Goal: Task Accomplishment & Management: Manage account settings

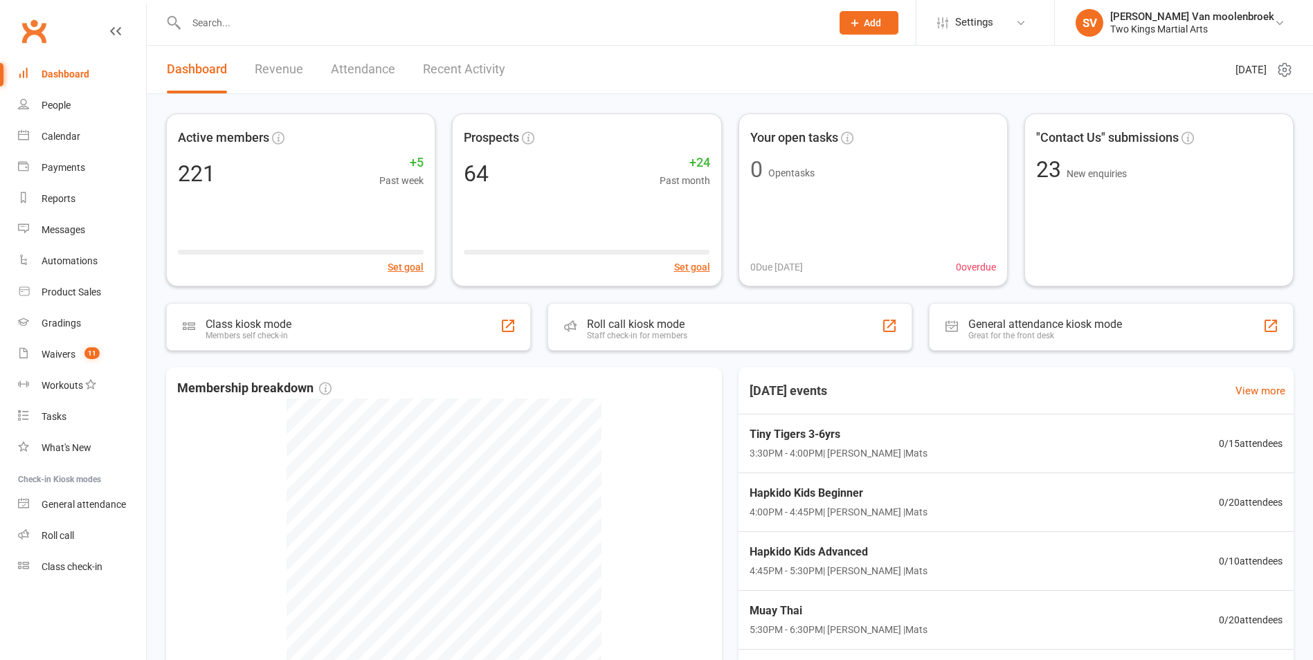
click at [314, 14] on input "text" at bounding box center [502, 22] width 640 height 19
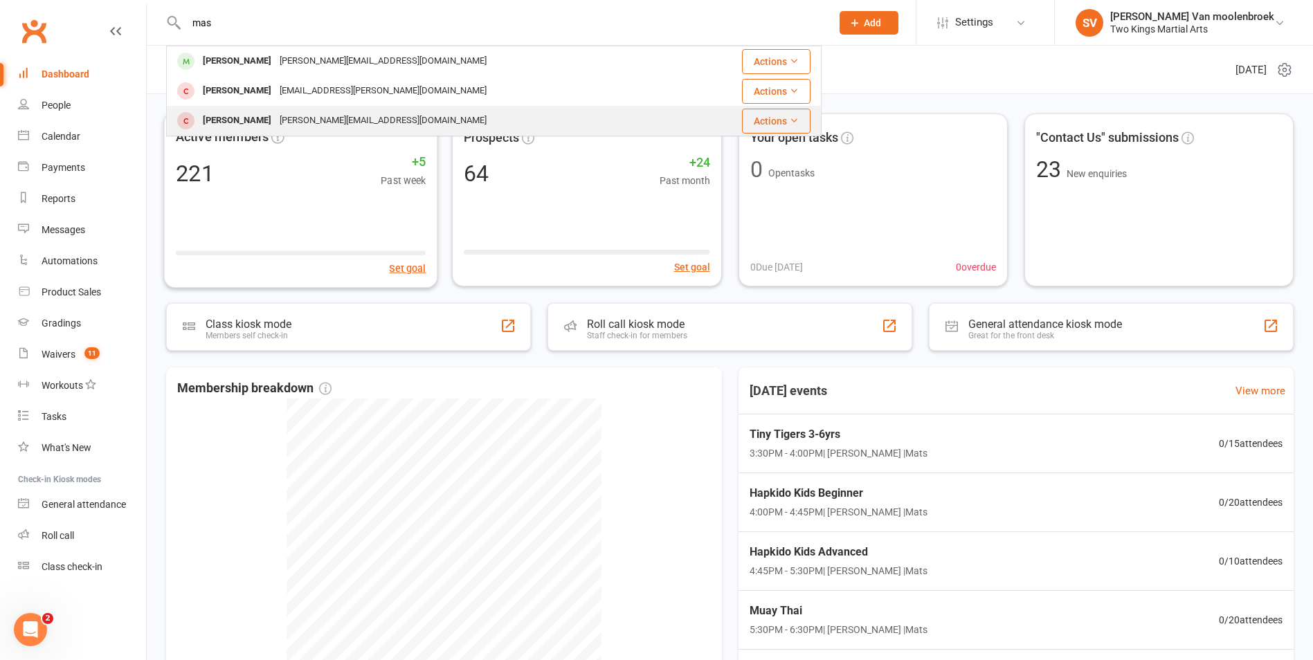
type input "mas"
click at [291, 114] on div "[PERSON_NAME][EMAIL_ADDRESS][DOMAIN_NAME]" at bounding box center [382, 121] width 215 height 20
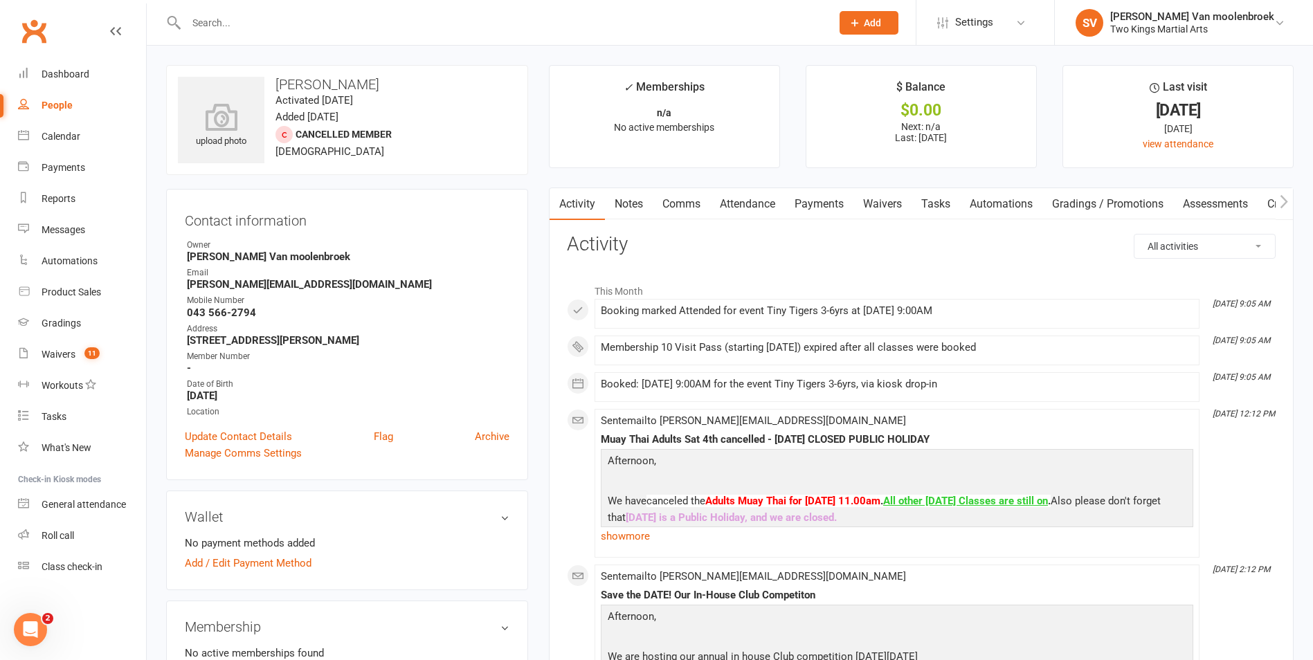
click at [823, 206] on link "Payments" at bounding box center [819, 204] width 69 height 32
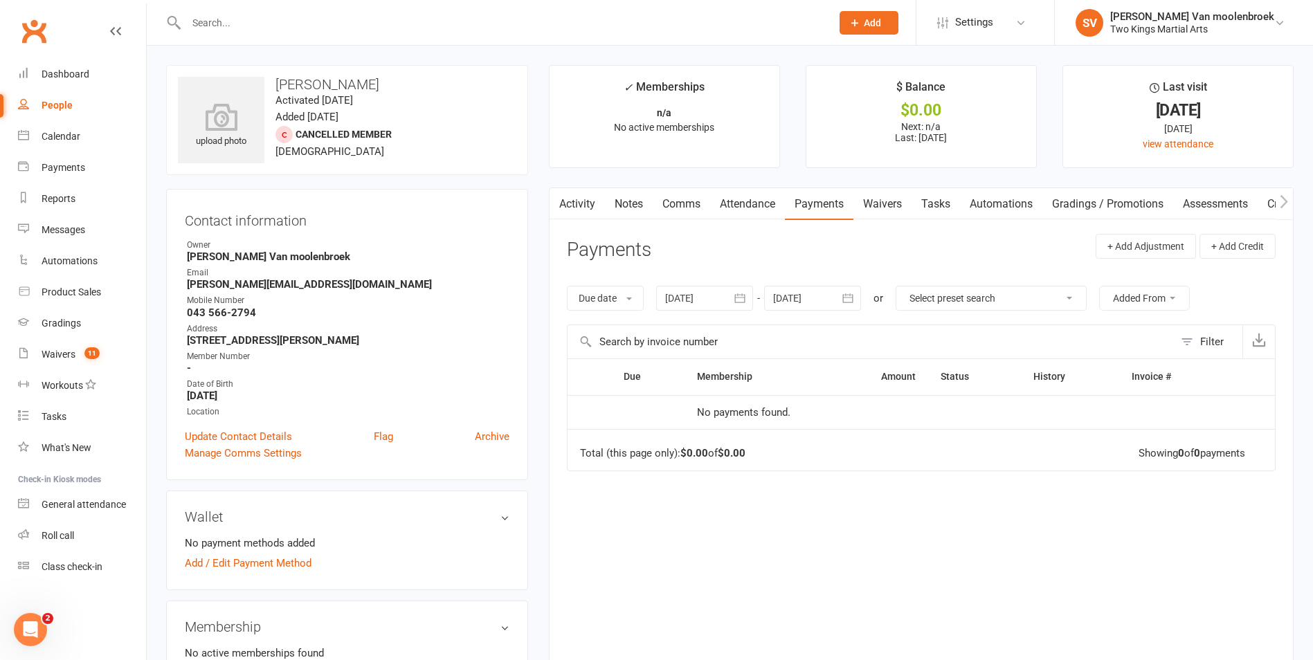
click at [595, 208] on link "Activity" at bounding box center [577, 204] width 55 height 32
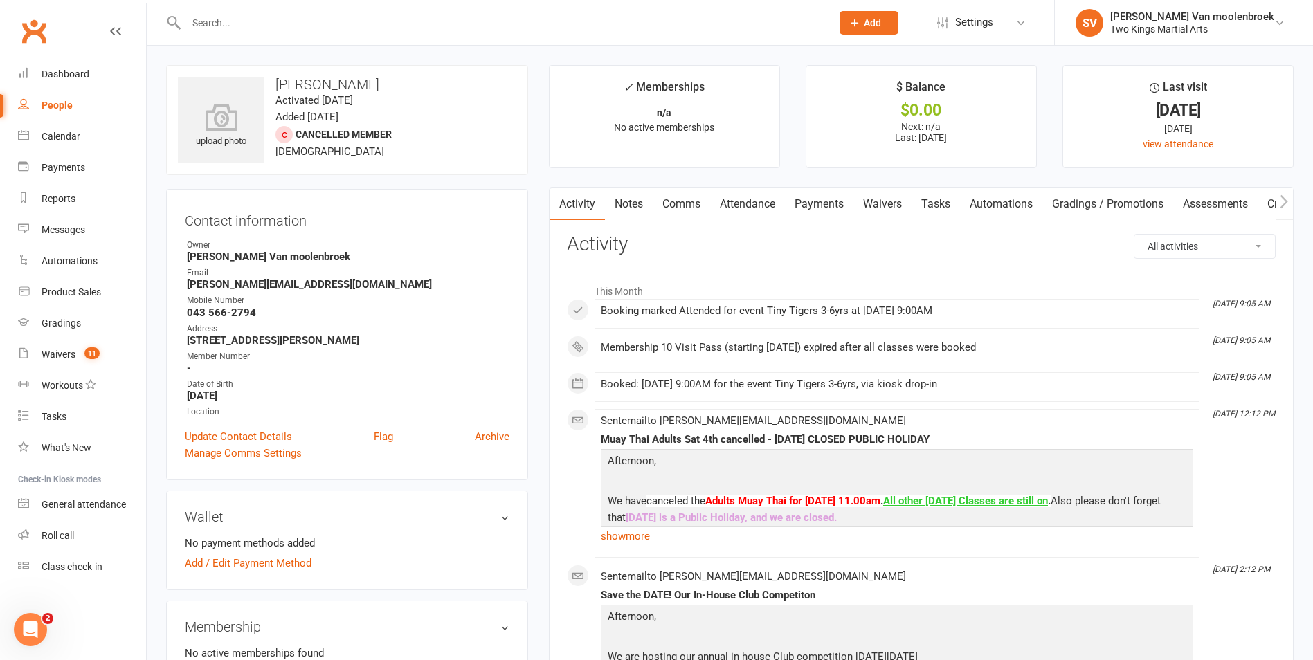
click at [622, 205] on link "Notes" at bounding box center [629, 204] width 48 height 32
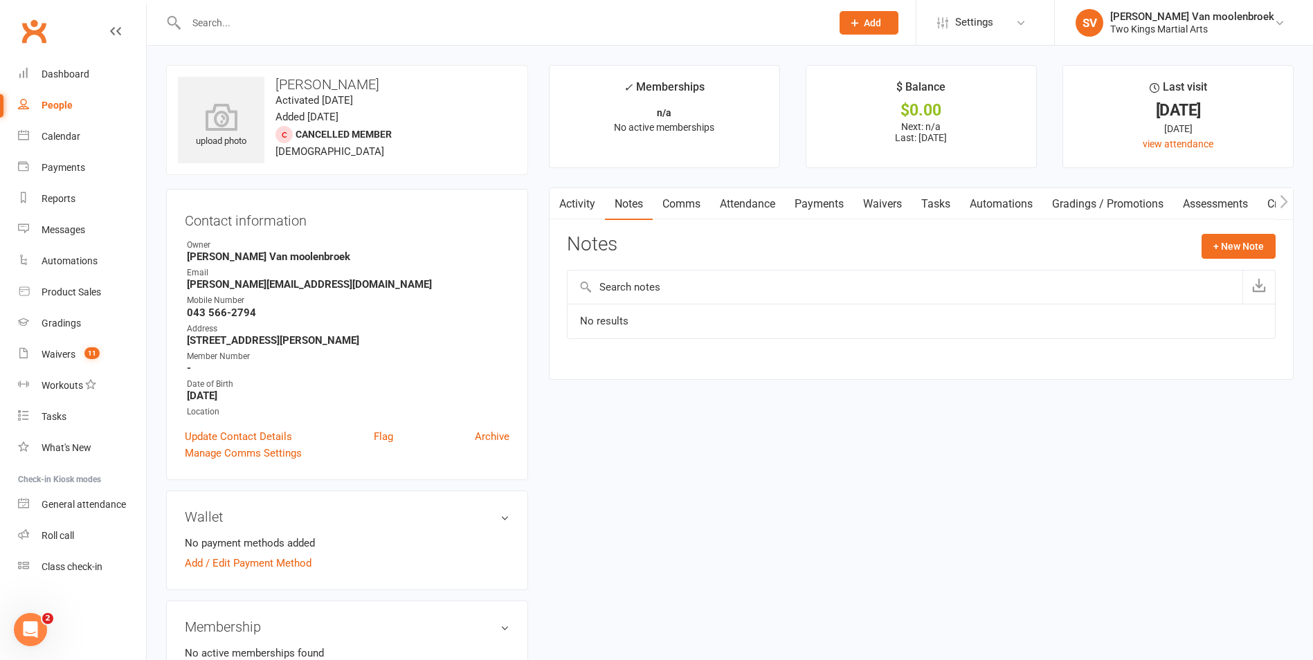
click at [688, 207] on link "Comms" at bounding box center [681, 204] width 57 height 32
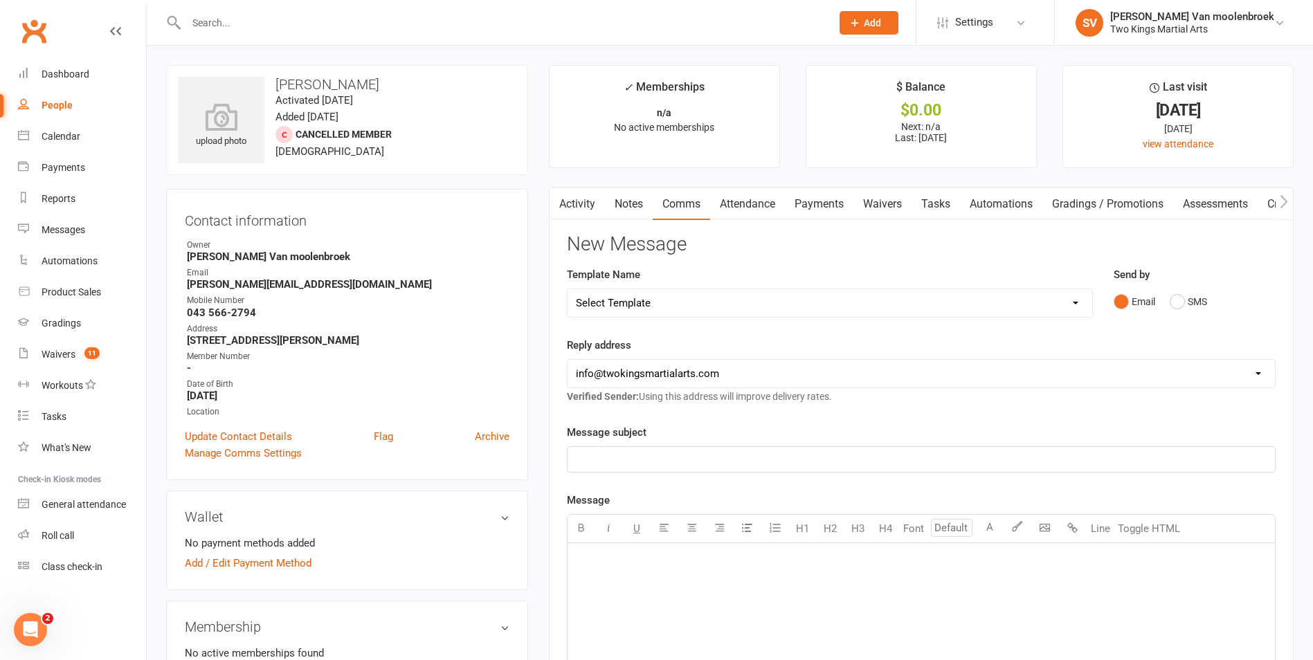
click at [737, 205] on link "Attendance" at bounding box center [747, 204] width 75 height 32
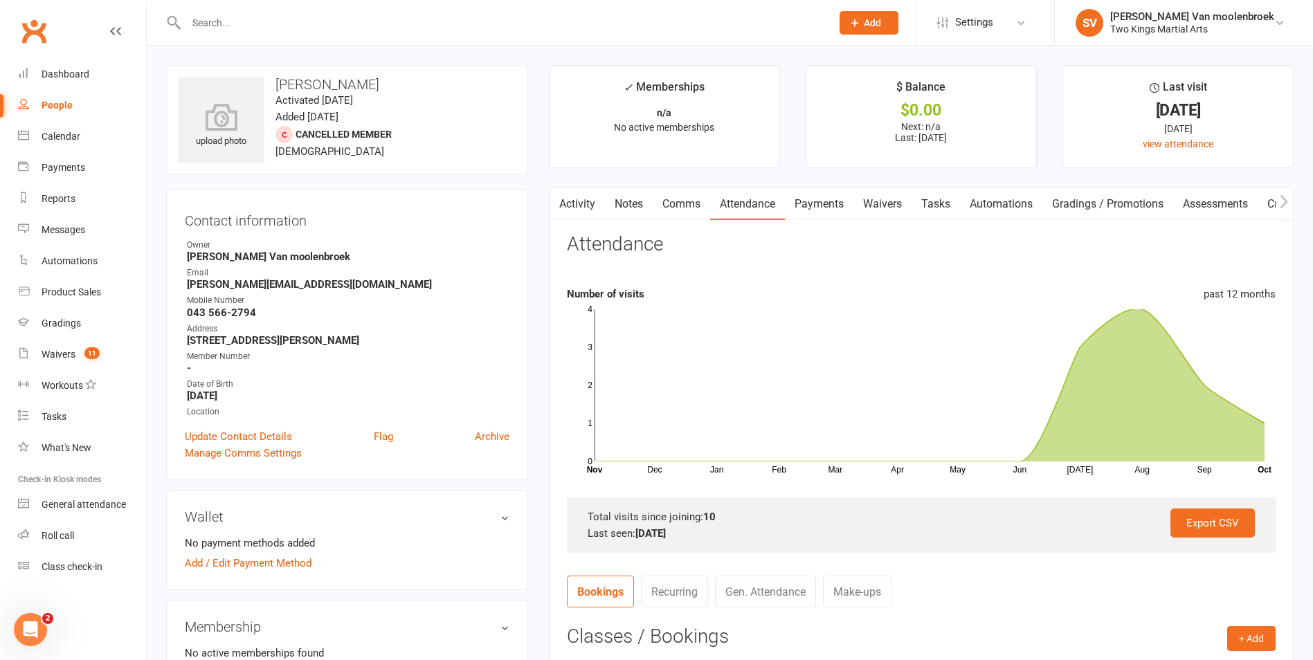
click at [570, 209] on link "Activity" at bounding box center [577, 204] width 55 height 32
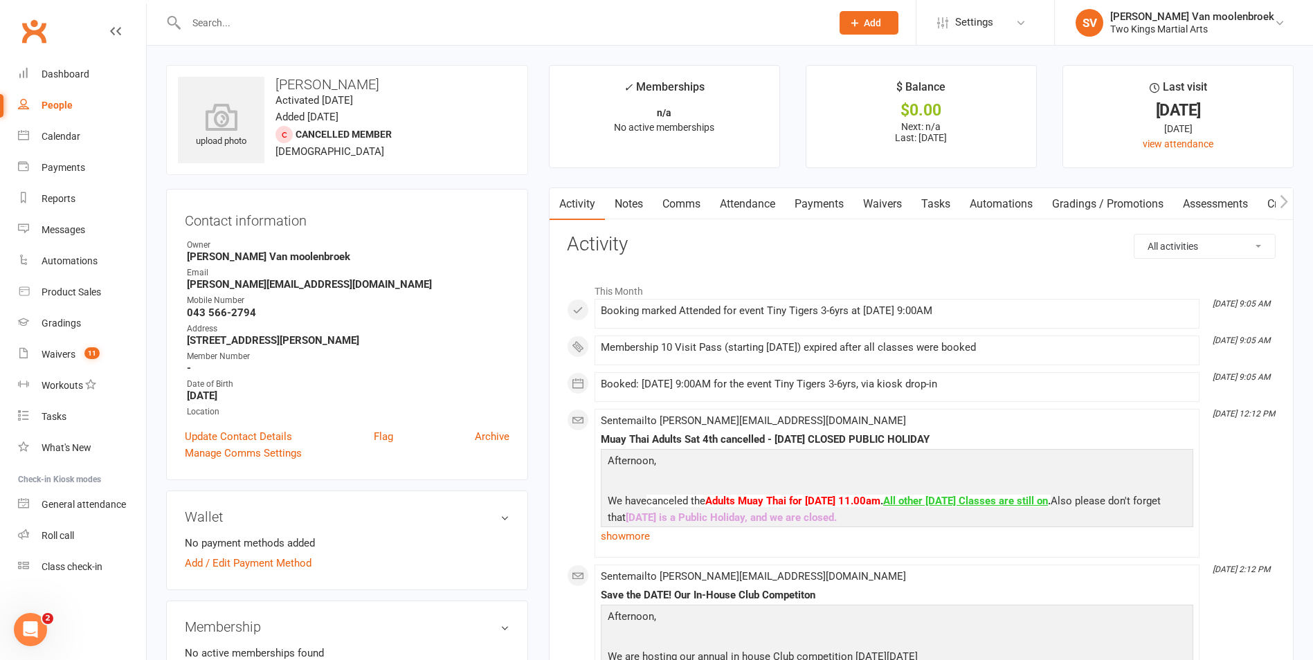
click at [959, 116] on div "$0.00" at bounding box center [921, 110] width 205 height 15
click at [934, 126] on p "Next: n/a Last: [DATE]" at bounding box center [921, 132] width 205 height 22
click at [881, 28] on span "Add" at bounding box center [872, 22] width 17 height 11
click at [1005, 125] on p "Next: n/a Last: [DATE]" at bounding box center [921, 132] width 205 height 22
click at [1285, 197] on icon "button" at bounding box center [1284, 202] width 8 height 15
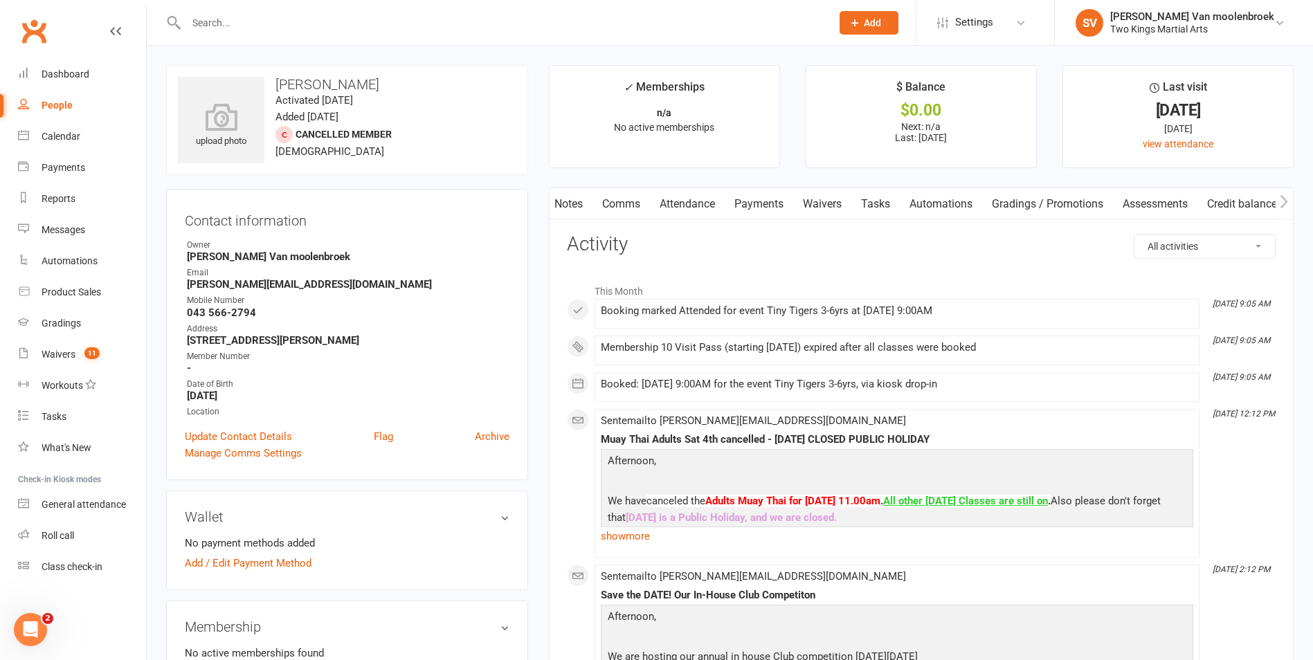
click at [1285, 197] on icon "button" at bounding box center [1284, 202] width 8 height 15
click at [1241, 204] on link "Credit balance" at bounding box center [1248, 204] width 89 height 32
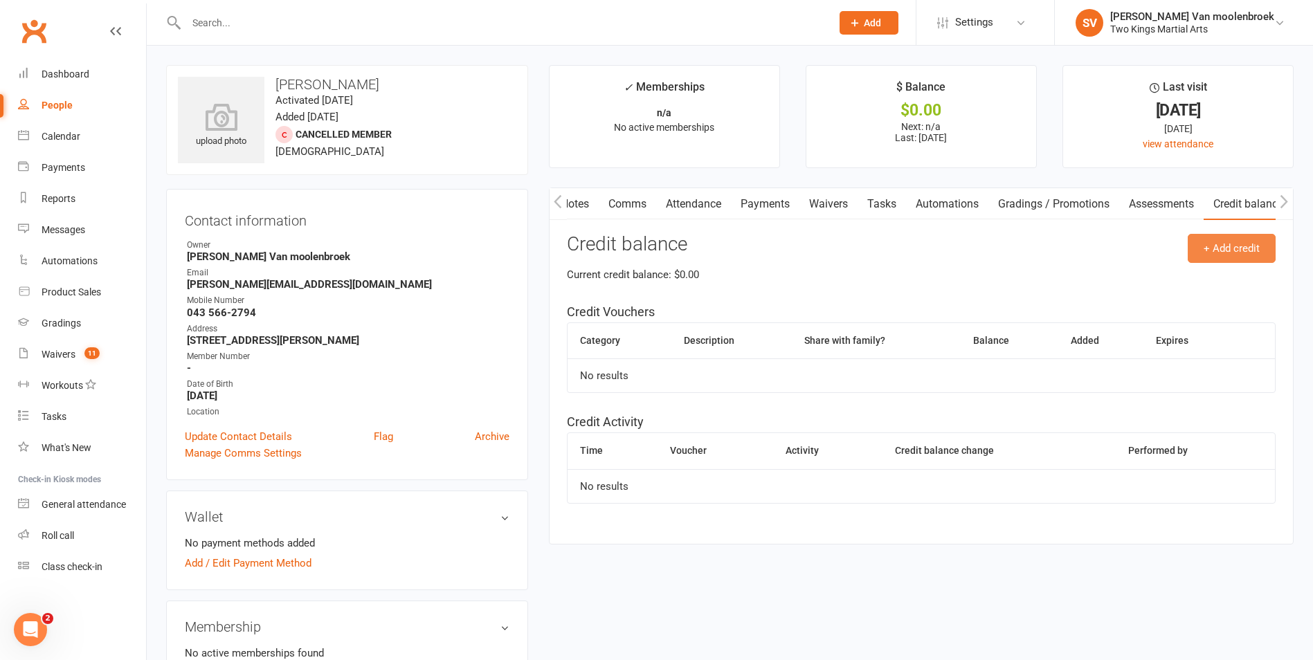
click at [1204, 245] on button "+ Add credit" at bounding box center [1232, 248] width 88 height 29
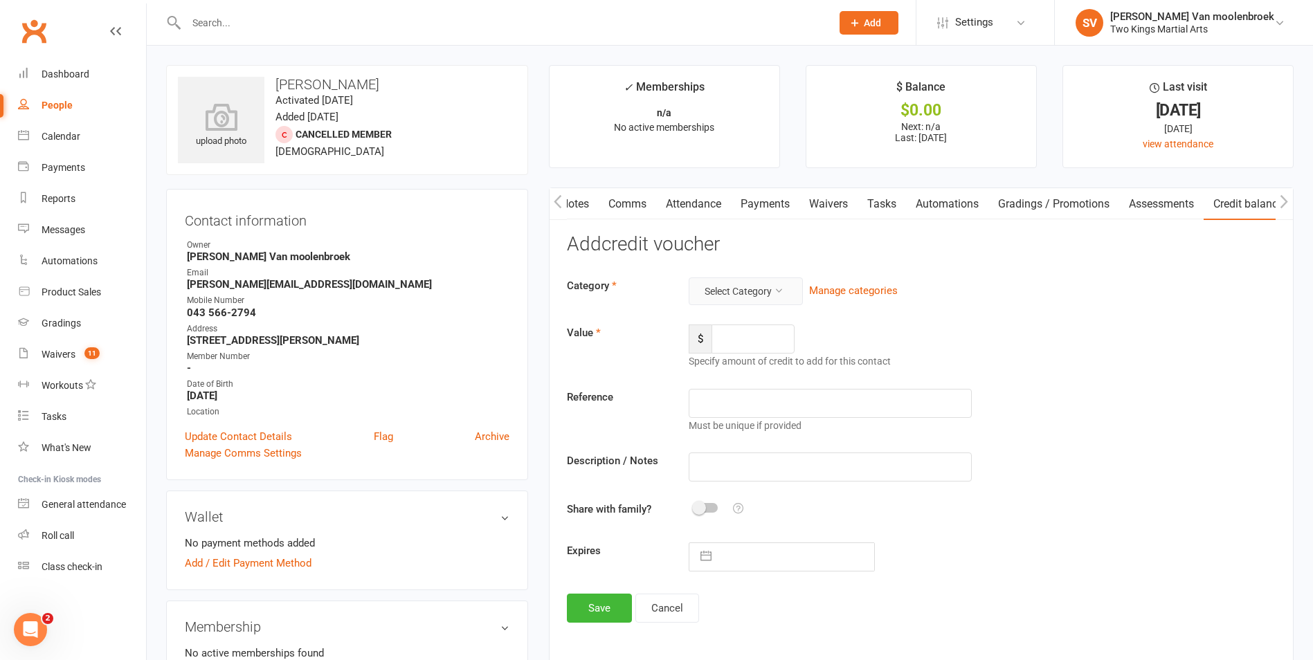
click at [730, 296] on button "Select Category" at bounding box center [746, 292] width 114 height 28
click at [724, 372] on link "Play on Voucher" at bounding box center [724, 379] width 137 height 28
click at [739, 338] on input "number" at bounding box center [753, 339] width 83 height 29
type input "200"
click at [777, 411] on input "text" at bounding box center [830, 403] width 283 height 29
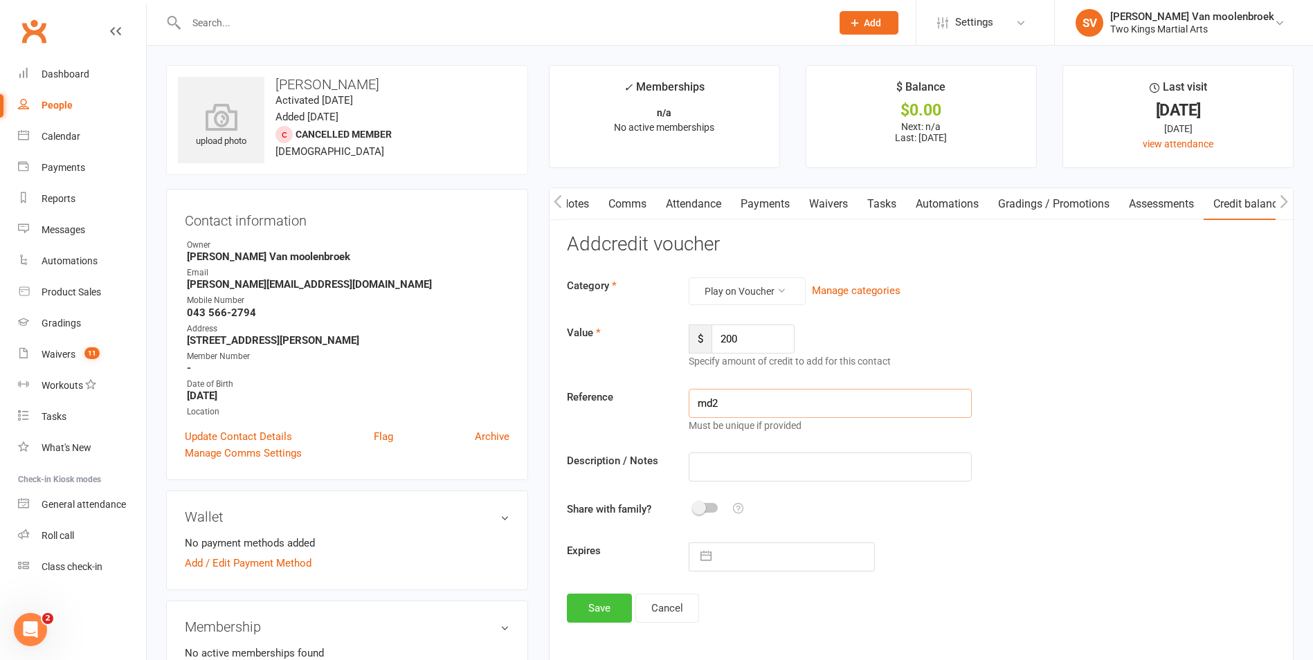
type input "md2"
click at [599, 613] on button "Save" at bounding box center [599, 608] width 65 height 29
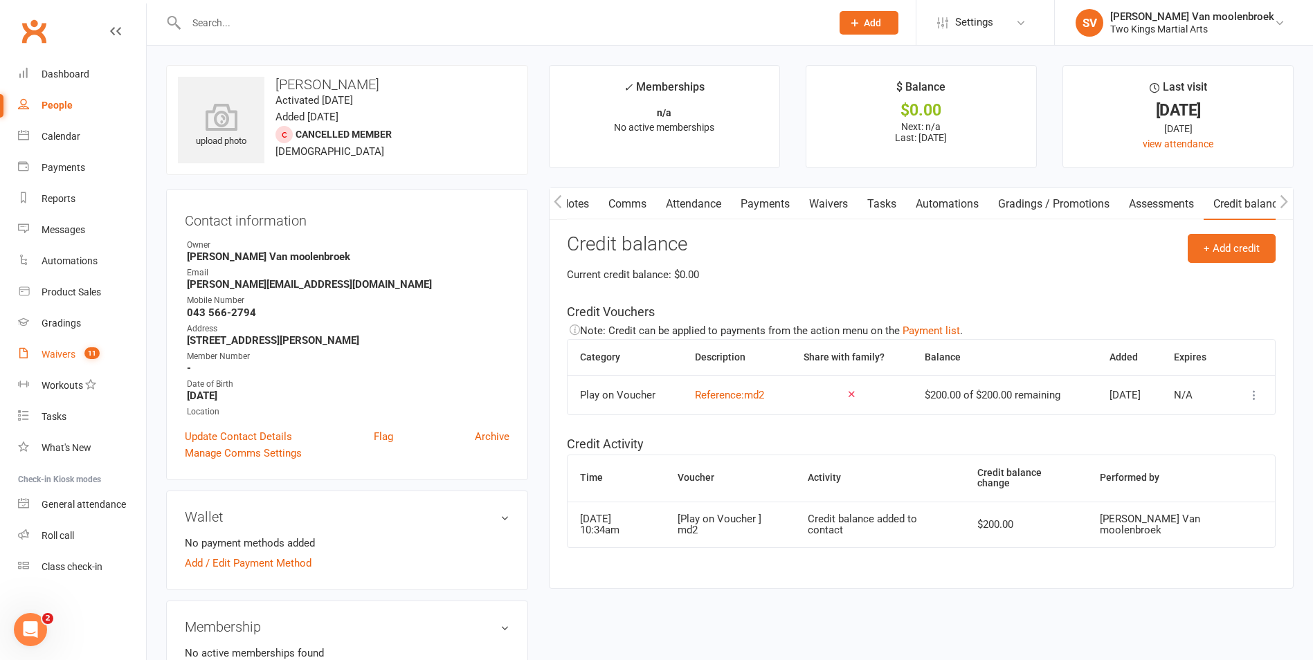
click at [88, 354] on span "11" at bounding box center [91, 353] width 15 height 12
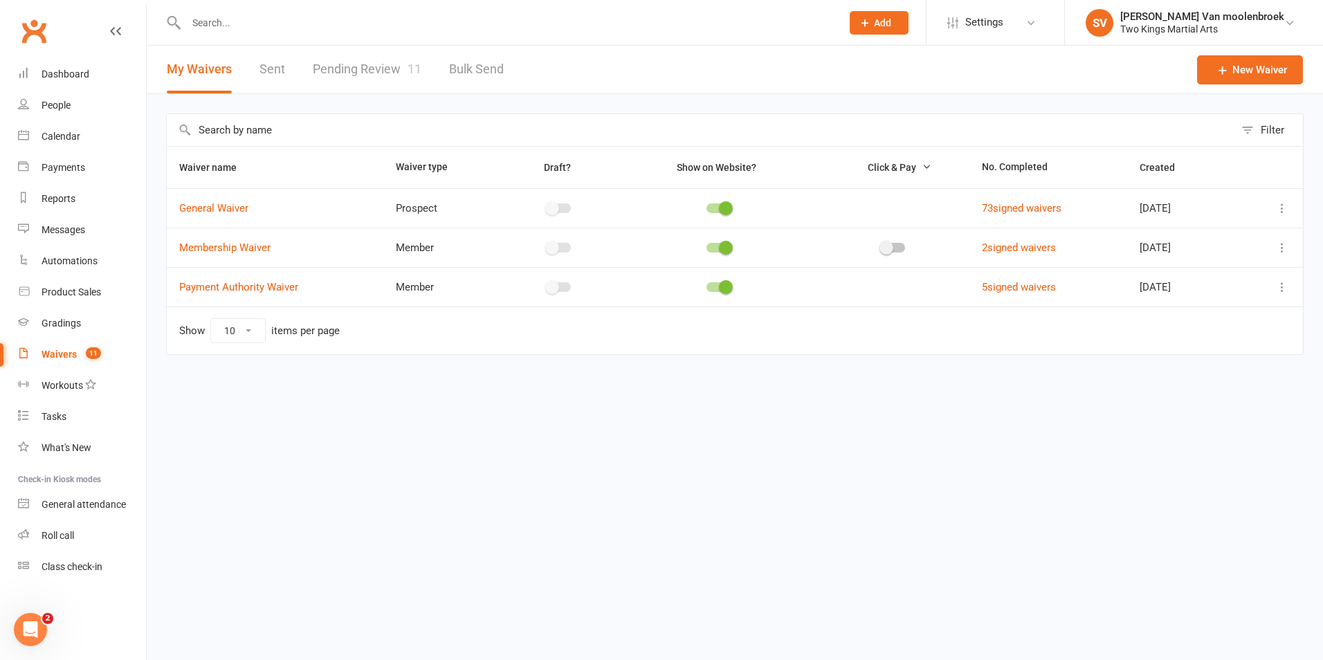
click at [374, 75] on link "Pending Review 11" at bounding box center [367, 70] width 109 height 48
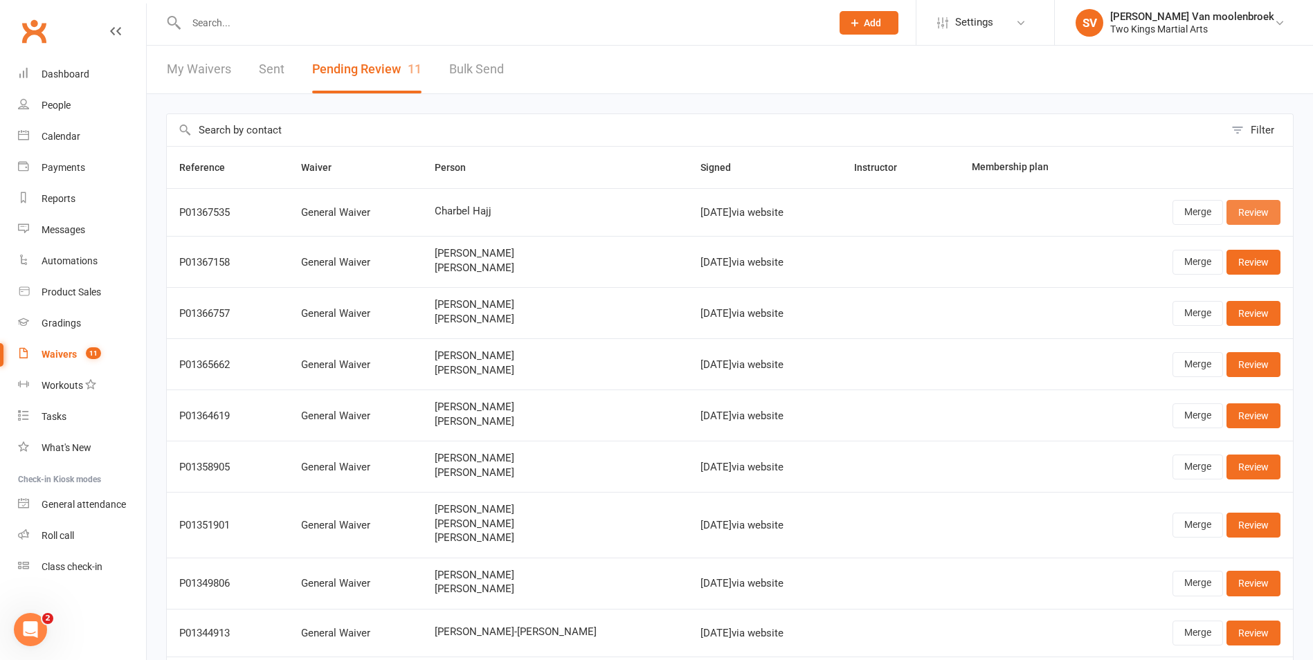
click at [1245, 215] on link "Review" at bounding box center [1254, 212] width 54 height 25
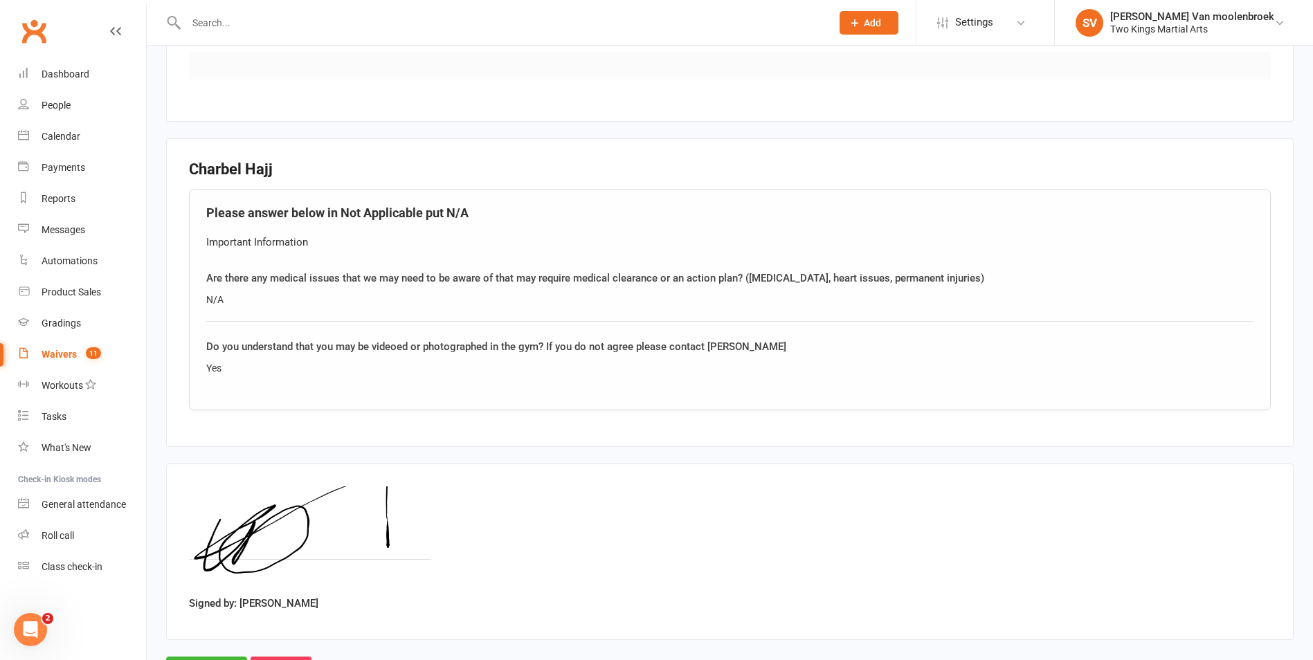
scroll to position [900, 0]
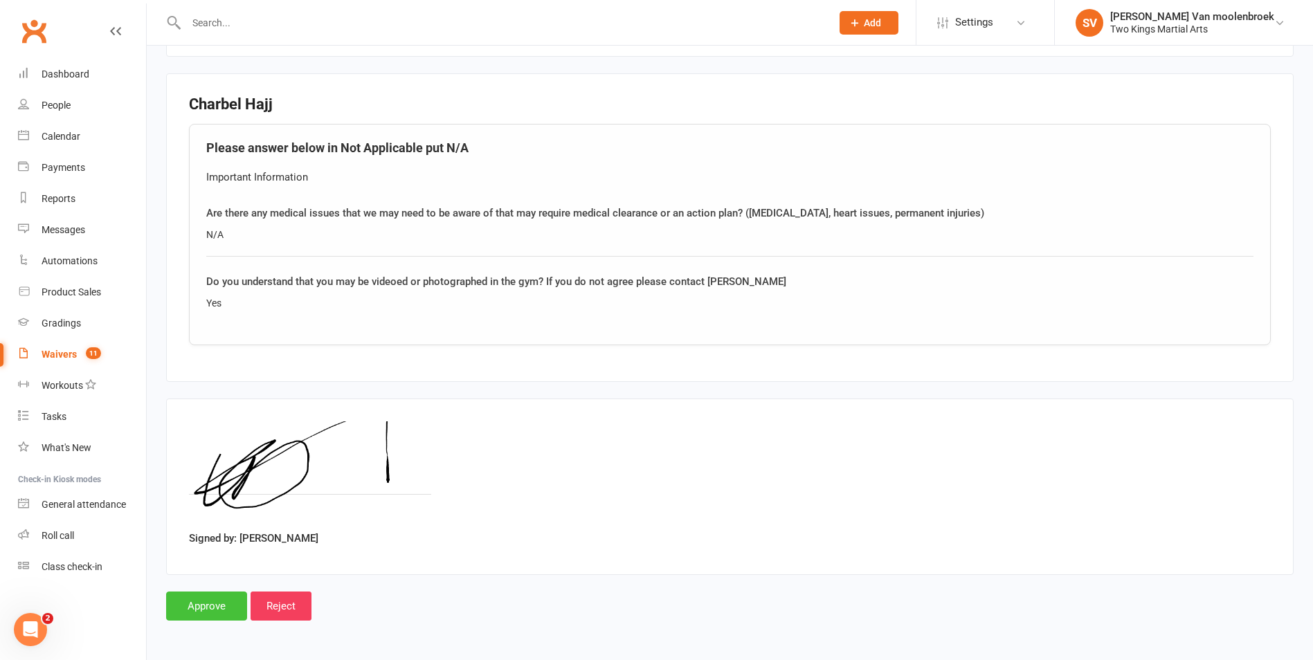
click at [207, 605] on input "Approve" at bounding box center [206, 606] width 81 height 29
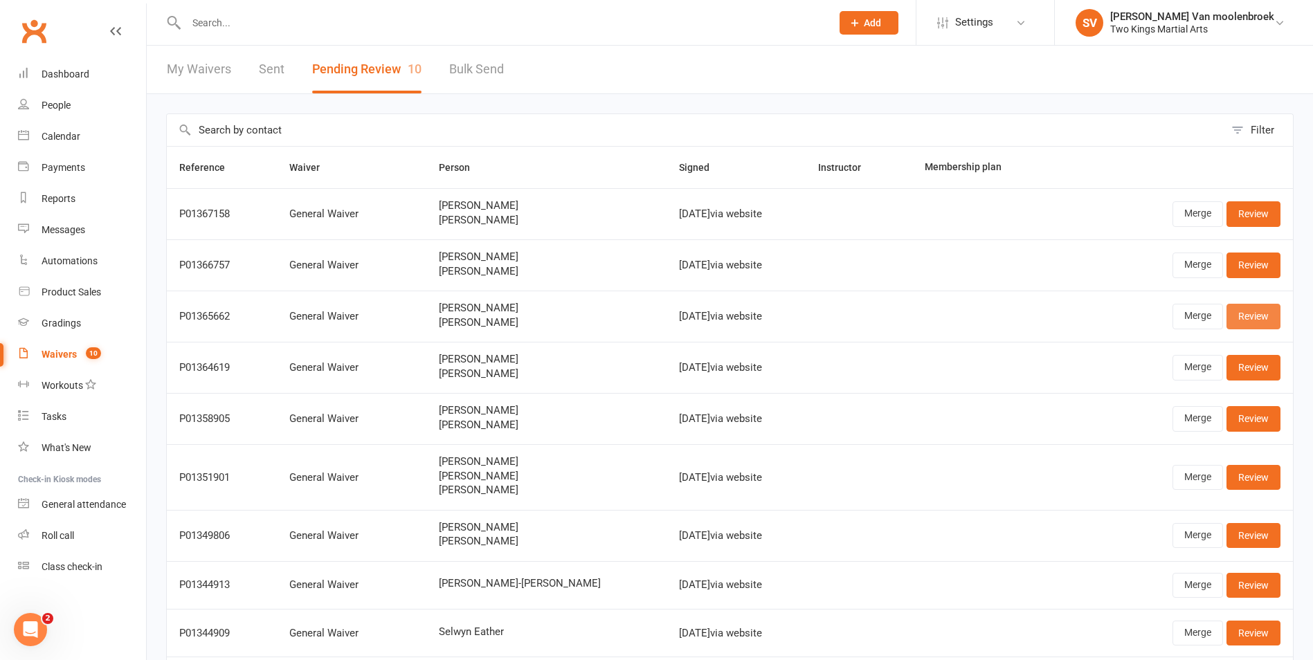
click at [1266, 315] on link "Review" at bounding box center [1254, 316] width 54 height 25
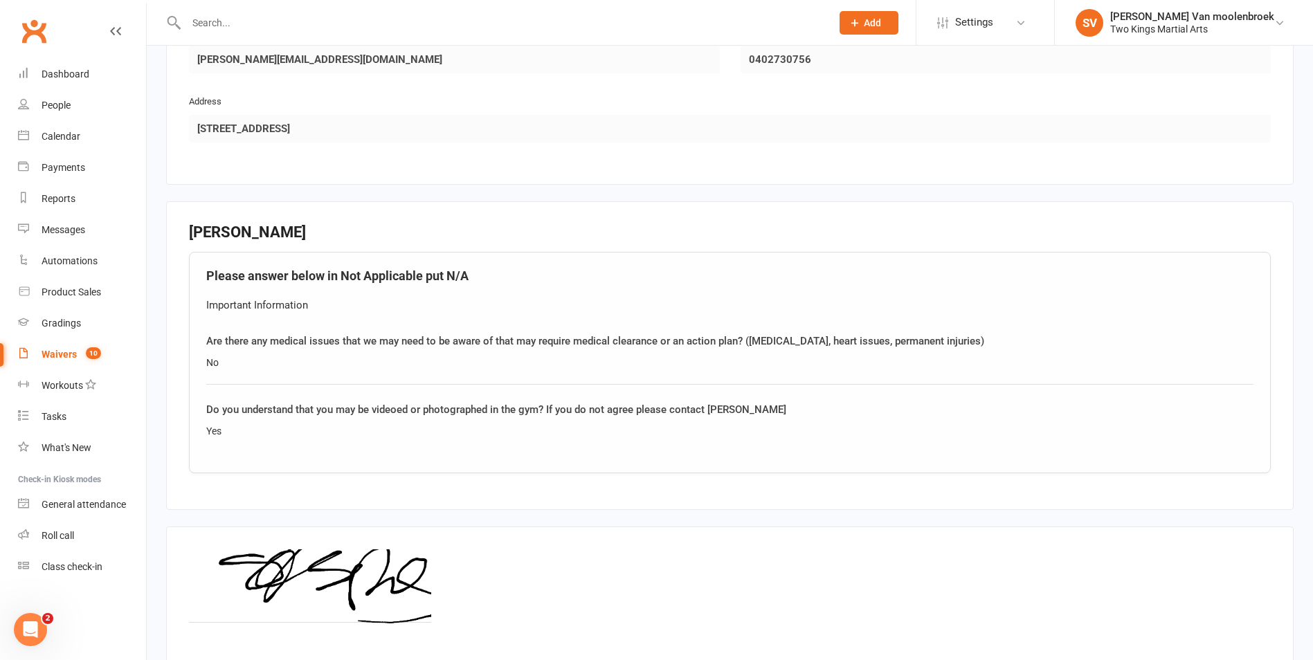
scroll to position [1526, 0]
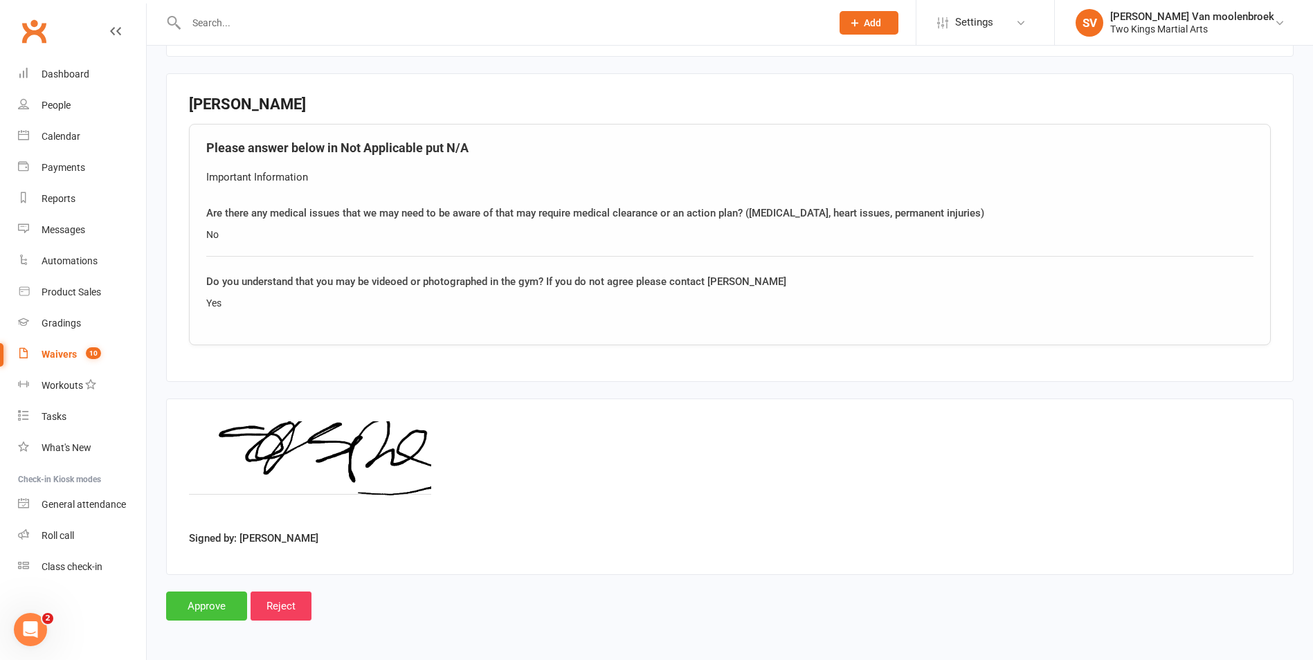
click at [214, 611] on input "Approve" at bounding box center [206, 606] width 81 height 29
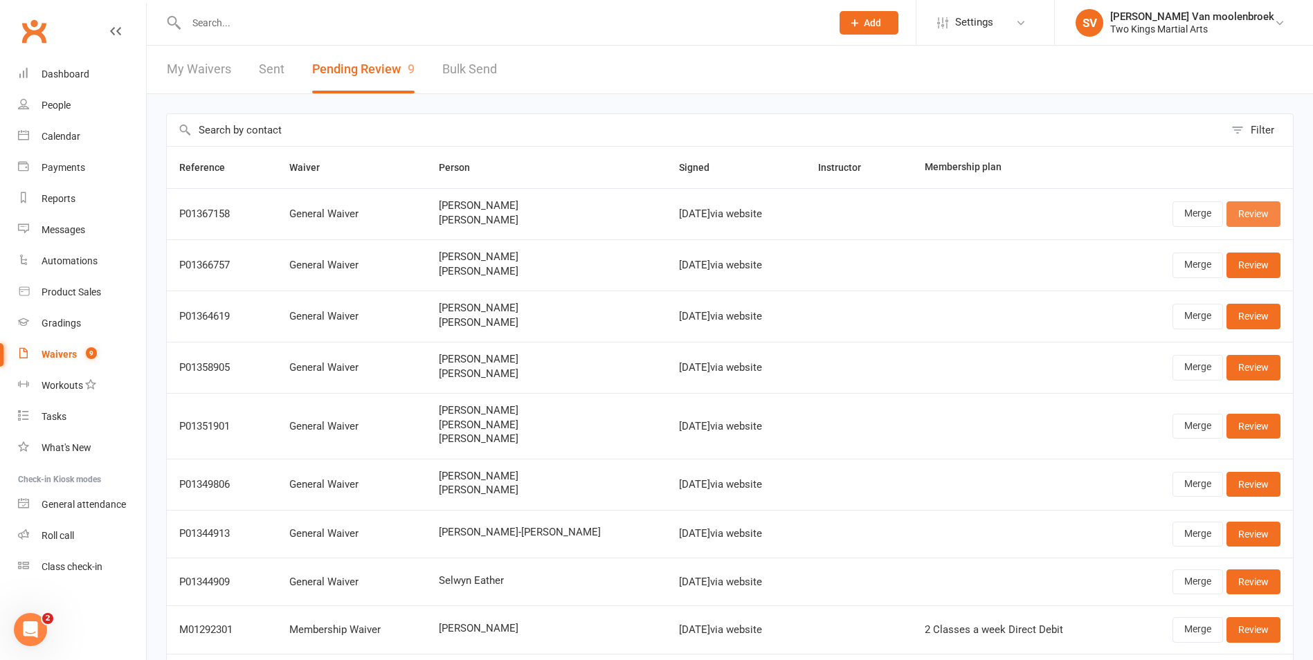
click at [1254, 213] on link "Review" at bounding box center [1254, 213] width 54 height 25
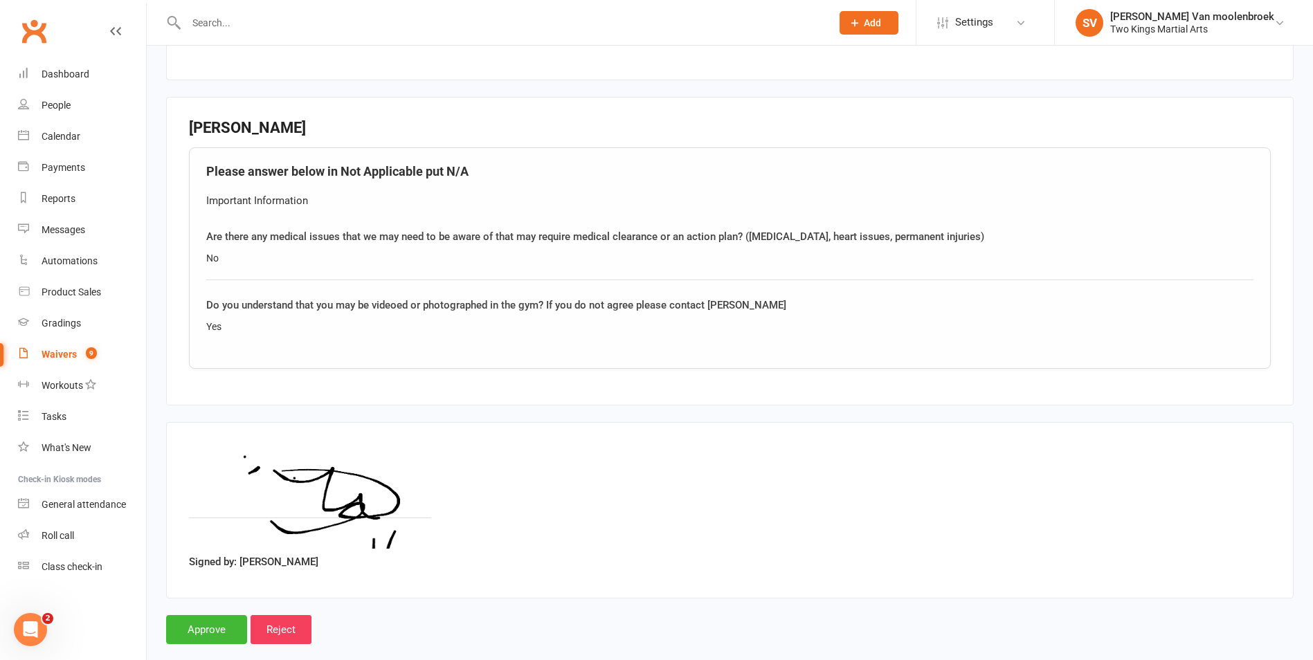
scroll to position [1526, 0]
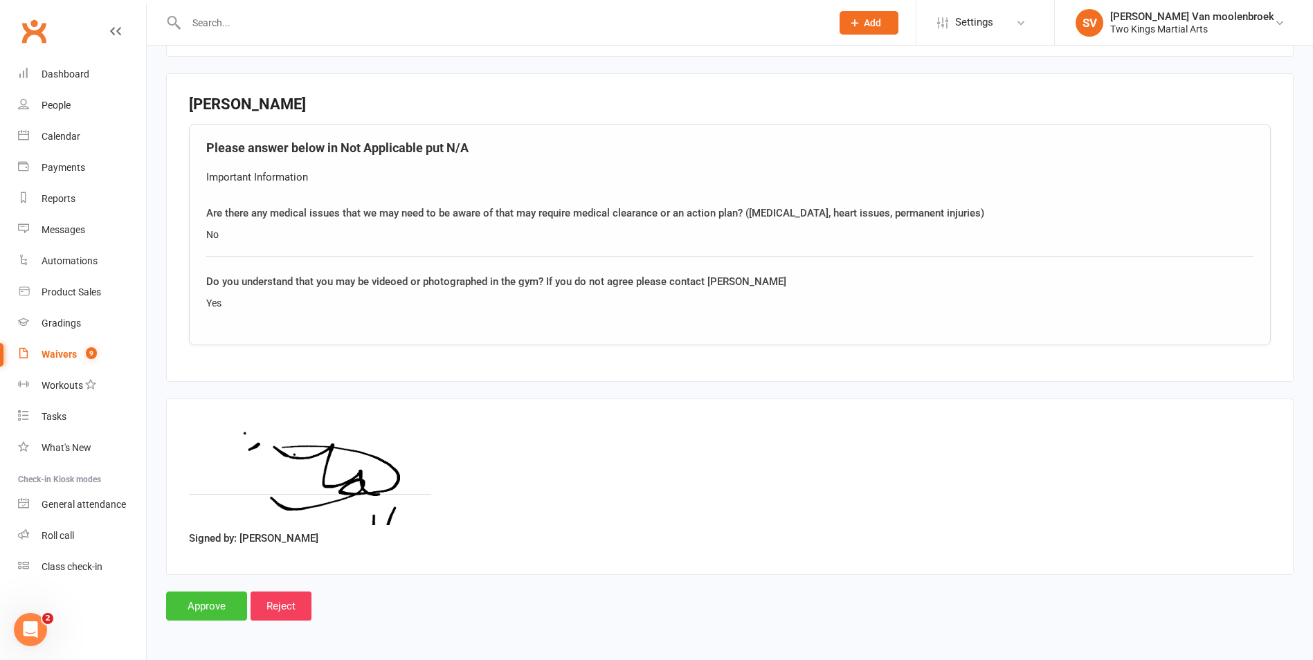
click at [184, 604] on input "Approve" at bounding box center [206, 606] width 81 height 29
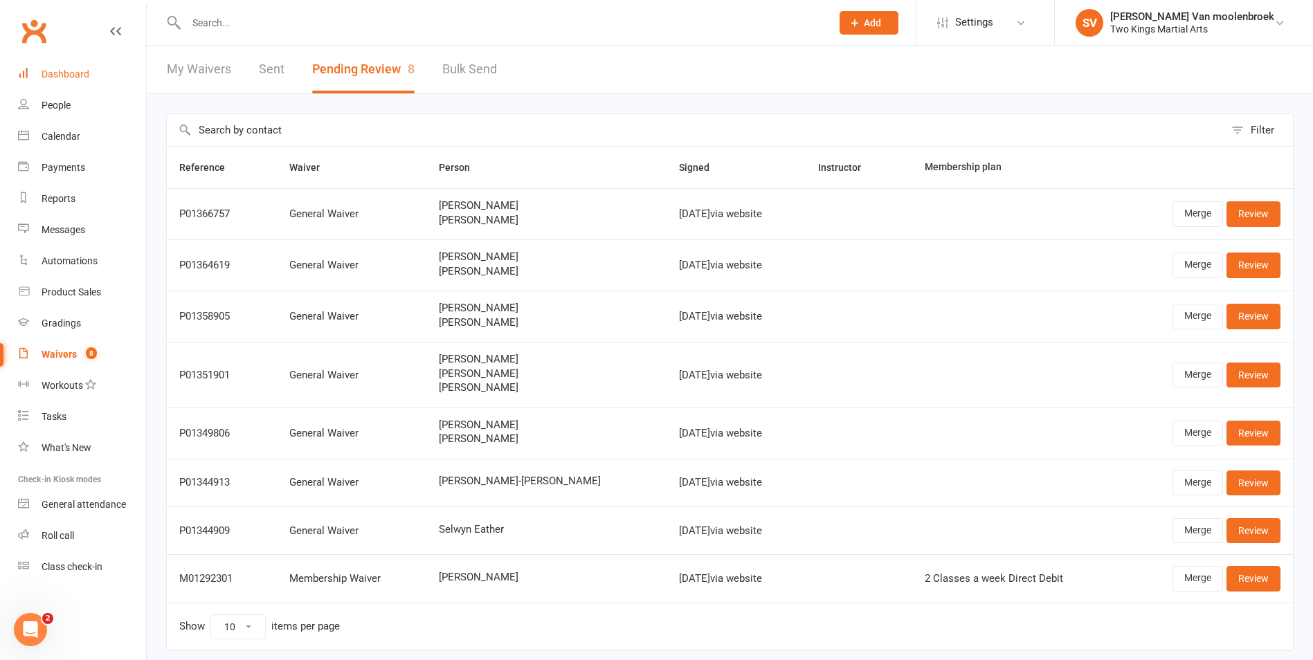
click at [72, 82] on link "Dashboard" at bounding box center [82, 74] width 128 height 31
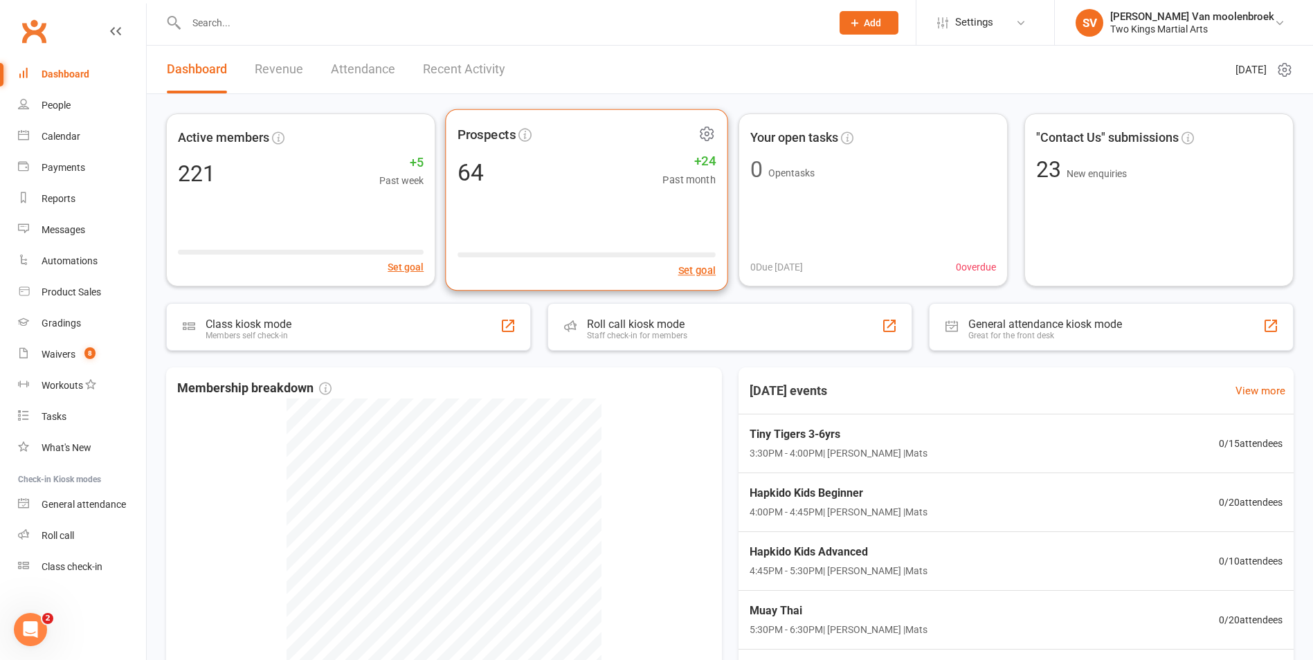
click at [627, 193] on div "Prospects 64 +24 Past month Set goal" at bounding box center [587, 200] width 283 height 182
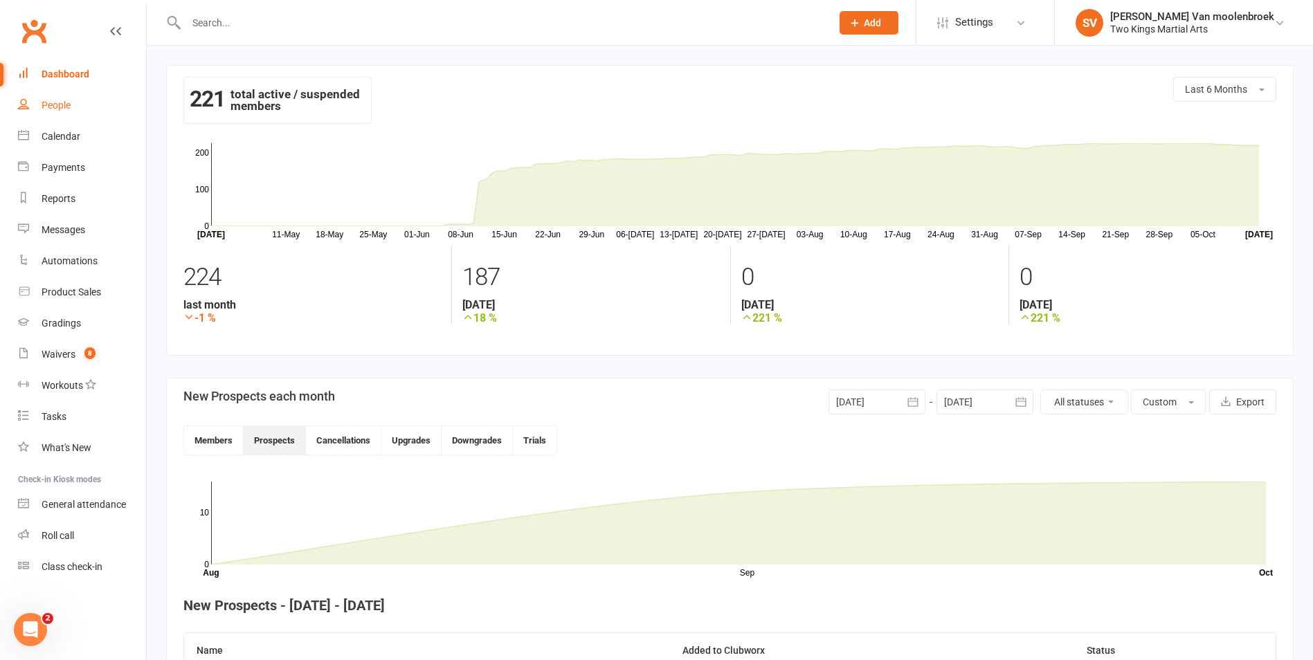
click at [53, 103] on div "People" at bounding box center [56, 105] width 29 height 11
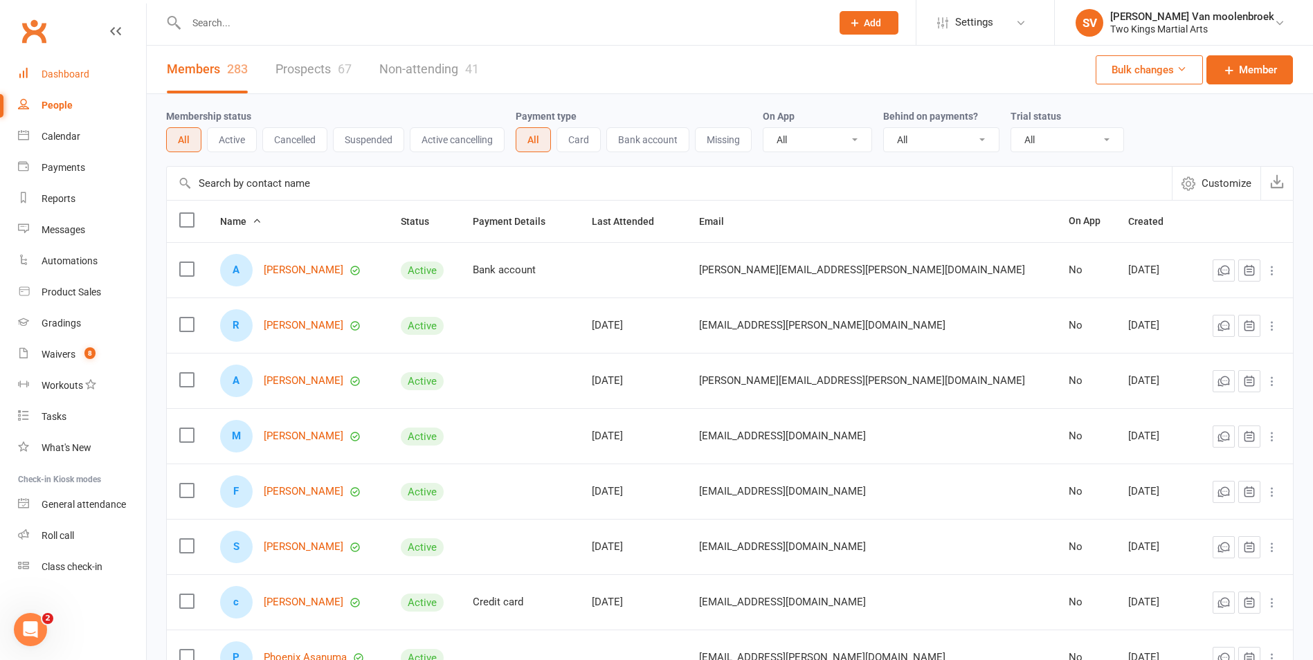
click at [48, 71] on div "Dashboard" at bounding box center [66, 74] width 48 height 11
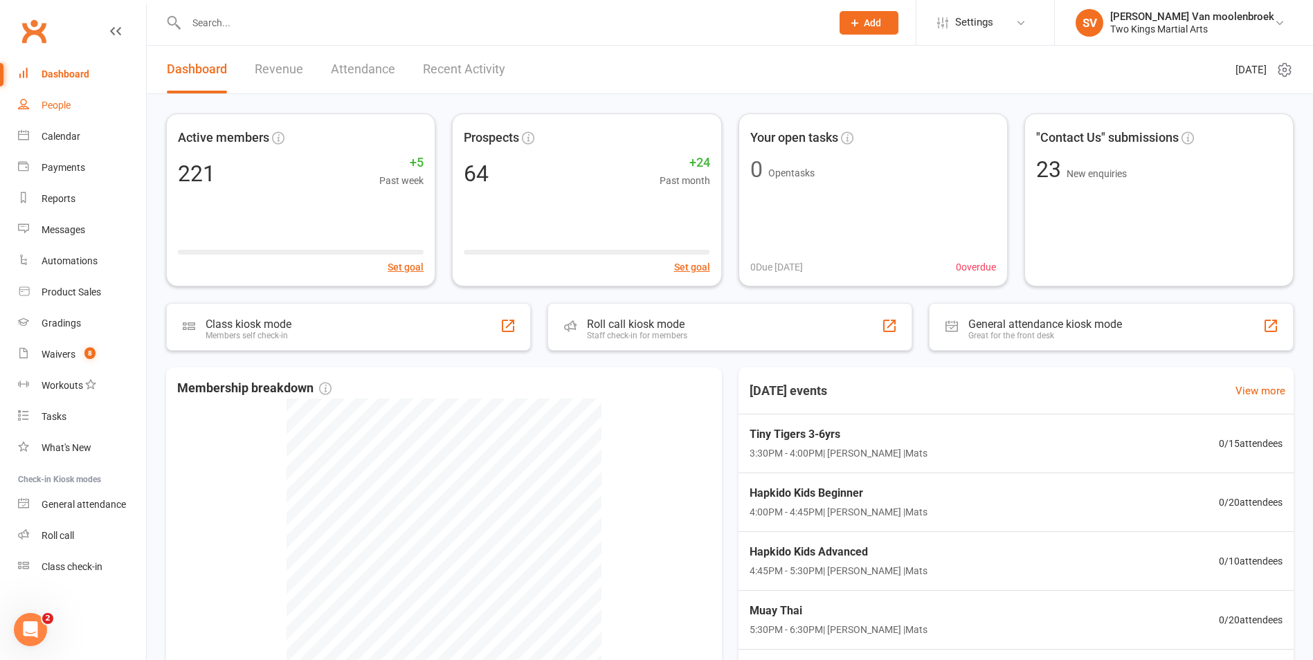
click at [61, 109] on div "People" at bounding box center [56, 105] width 29 height 11
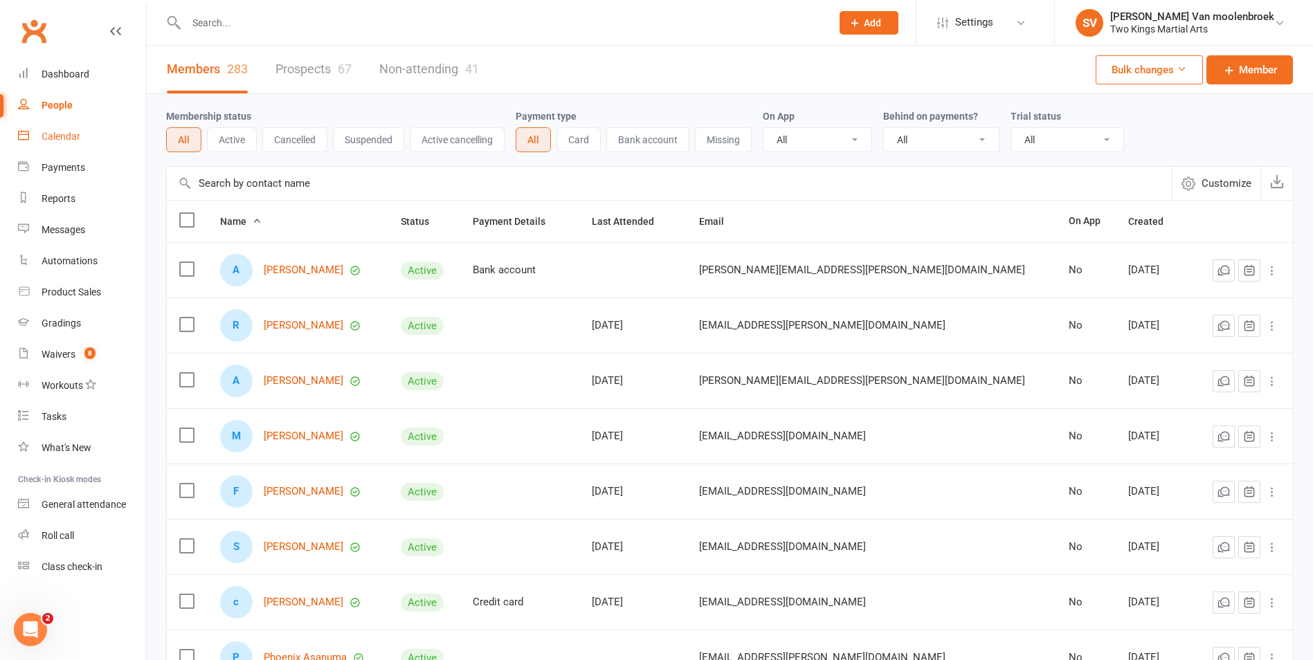
click at [66, 141] on div "Calendar" at bounding box center [61, 136] width 39 height 11
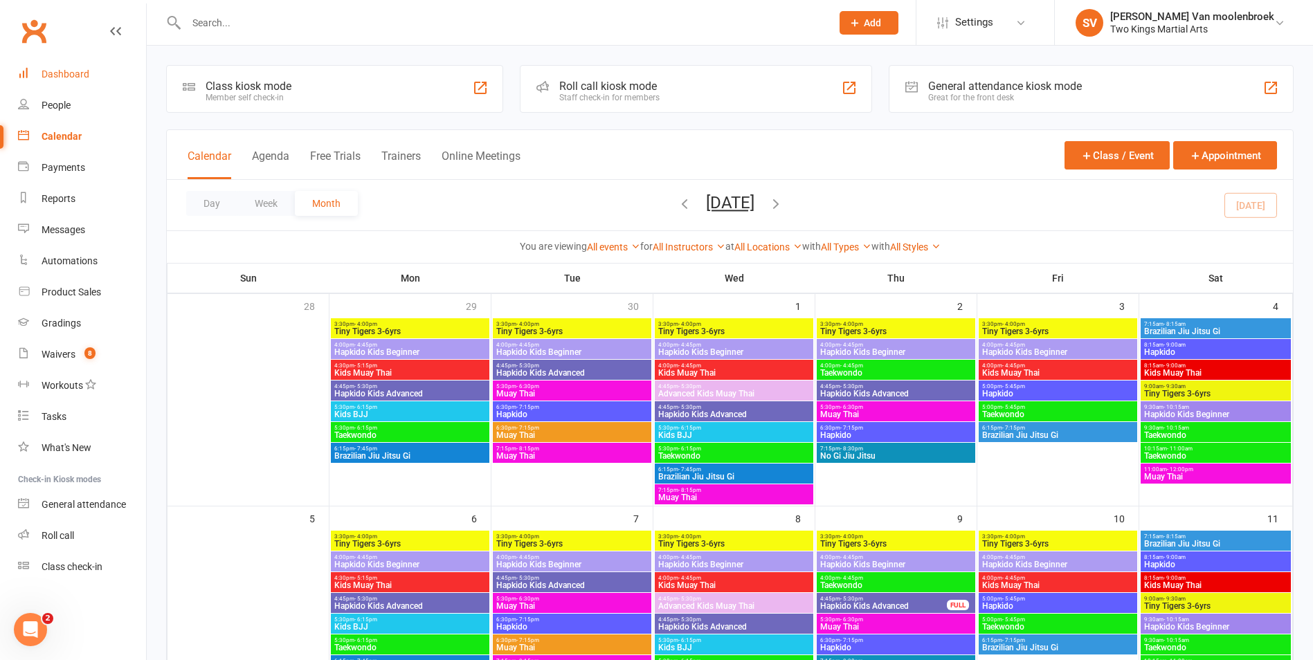
click at [72, 80] on link "Dashboard" at bounding box center [82, 74] width 128 height 31
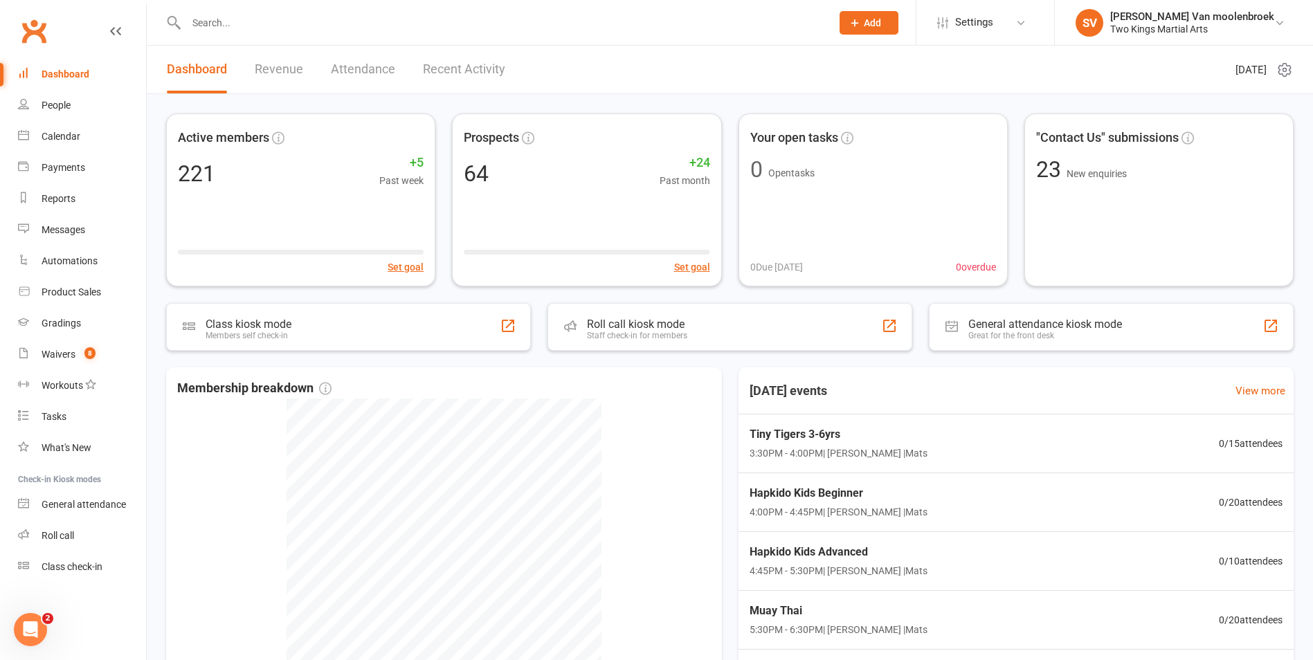
click at [206, 24] on input "text" at bounding box center [502, 22] width 640 height 19
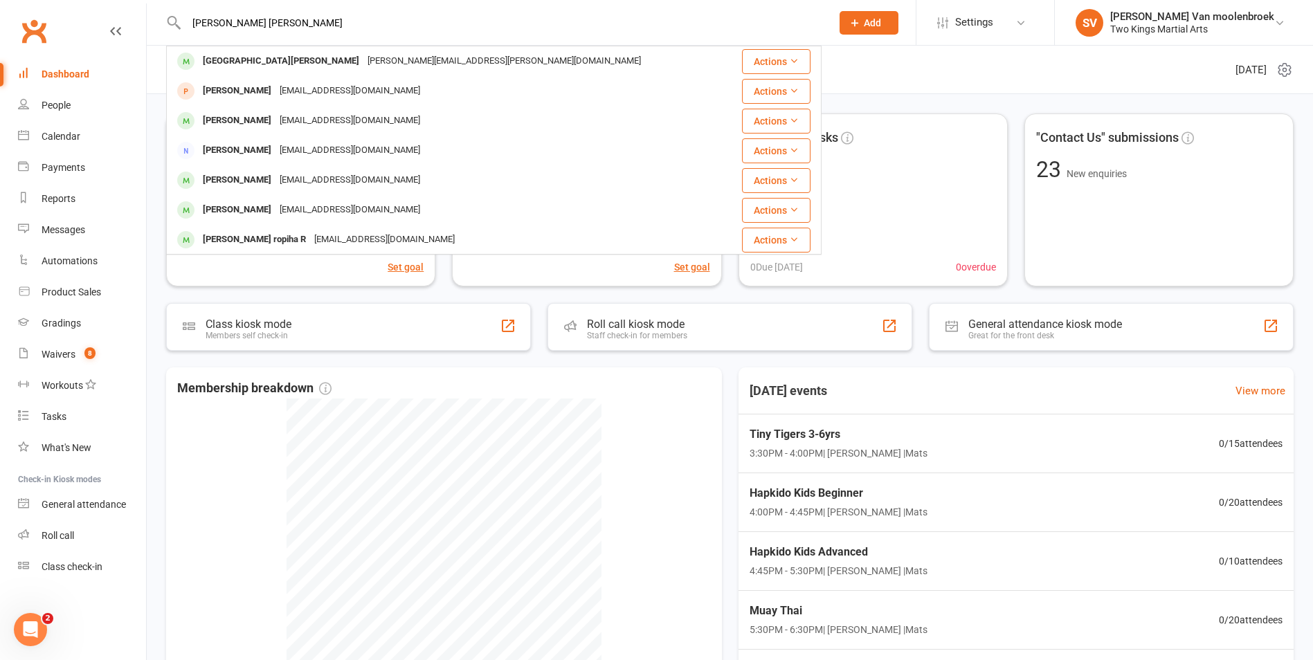
drag, startPoint x: 297, startPoint y: 26, endPoint x: 175, endPoint y: 12, distance: 122.6
click at [175, 12] on div "[PERSON_NAME] [PERSON_NAME] Valenzia [EMAIL_ADDRESS][PERSON_NAME][DOMAIN_NAME] …" at bounding box center [494, 22] width 656 height 45
type input "[PERSON_NAME]"
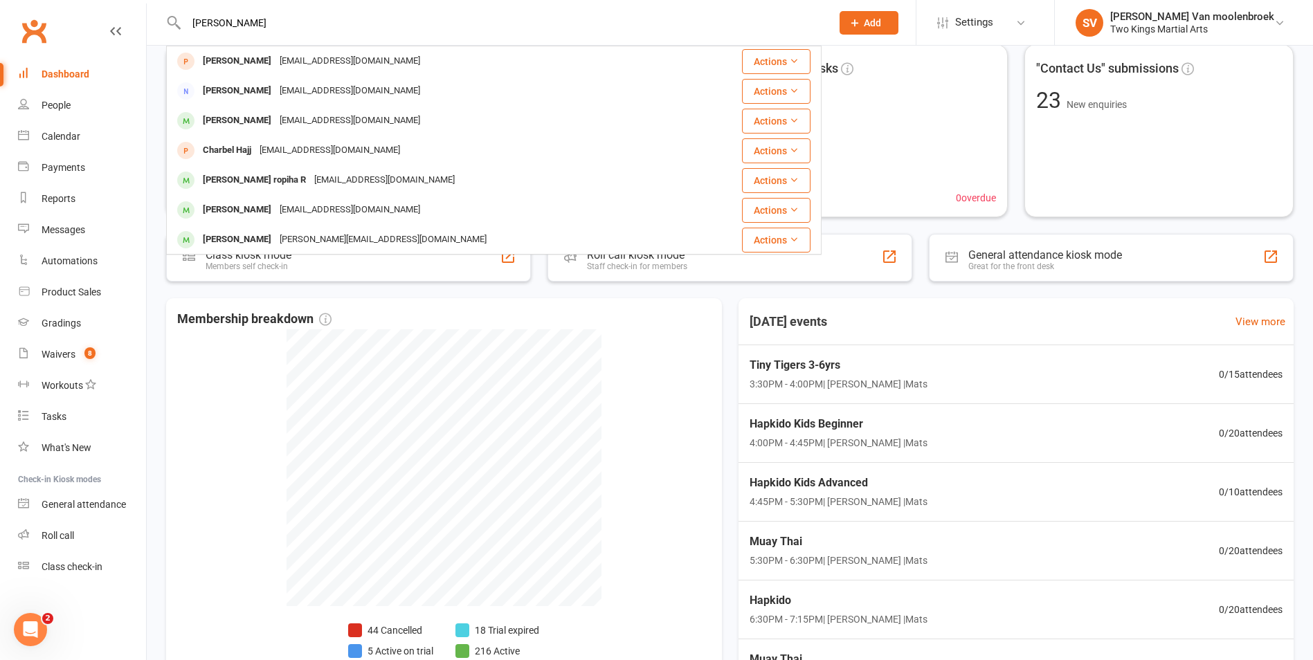
click at [251, 37] on div "[PERSON_NAME] [EMAIL_ADDRESS][DOMAIN_NAME] Actions [PERSON_NAME] [EMAIL_ADDRESS…" at bounding box center [494, 22] width 656 height 45
click at [57, 345] on link "Waivers 8" at bounding box center [82, 354] width 128 height 31
